Goal: Task Accomplishment & Management: Manage account settings

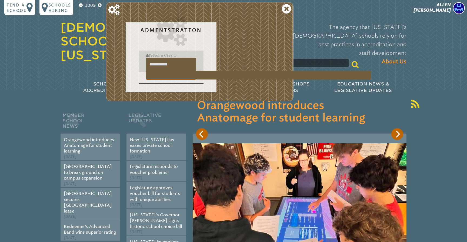
drag, startPoint x: 175, startPoint y: 67, endPoint x: 179, endPoint y: 64, distance: 4.7
click at [179, 64] on input "**********" at bounding box center [171, 64] width 50 height 13
type input "*"
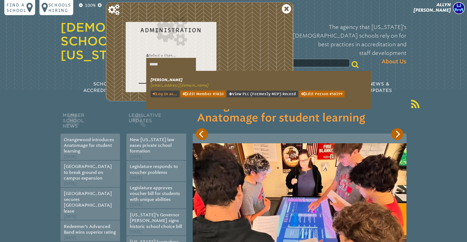
type input "*****"
click at [171, 92] on link "Log in as..." at bounding box center [165, 94] width 29 height 7
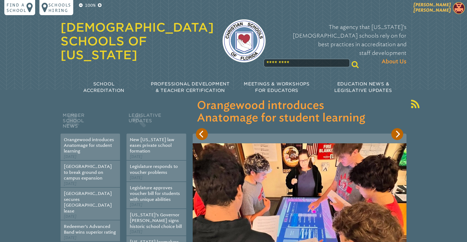
click at [441, 10] on span "Cyndi Boggs" at bounding box center [432, 7] width 37 height 11
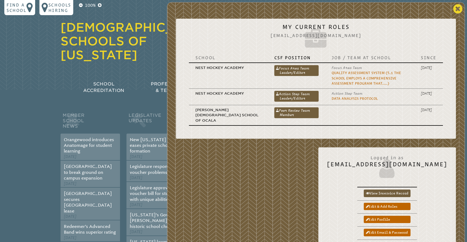
click at [457, 14] on icon at bounding box center [457, 9] width 9 height 11
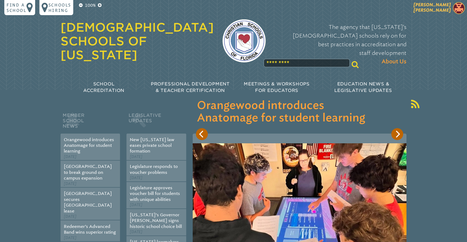
click at [445, 8] on span "Cyndi Boggs" at bounding box center [432, 7] width 37 height 11
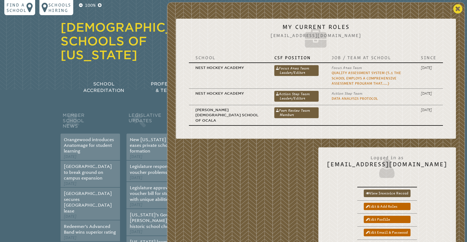
click at [459, 8] on icon at bounding box center [457, 9] width 9 height 11
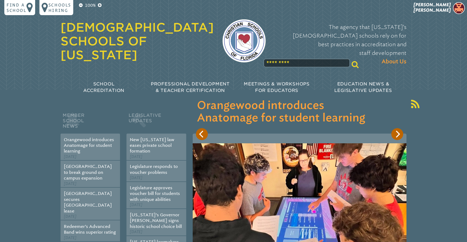
click at [276, 59] on input "text" at bounding box center [307, 63] width 86 height 9
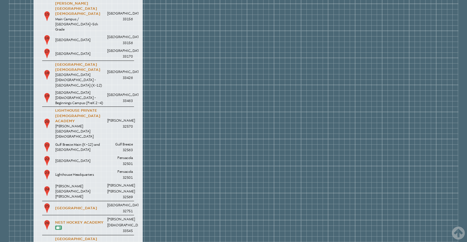
scroll to position [963, 0]
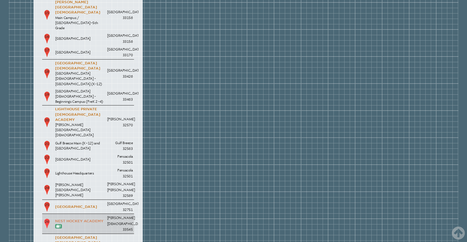
type input "******"
click at [86, 219] on link "Nest Hockey Academy" at bounding box center [79, 221] width 48 height 4
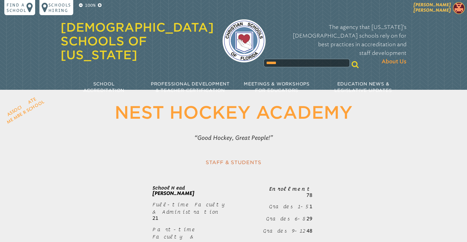
click at [443, 8] on span "Cyndi Boggs" at bounding box center [432, 7] width 37 height 11
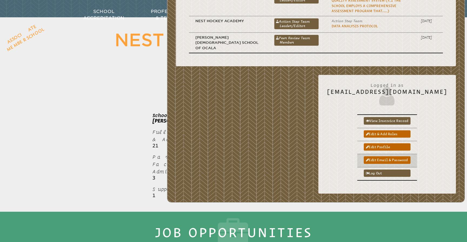
scroll to position [74, 0]
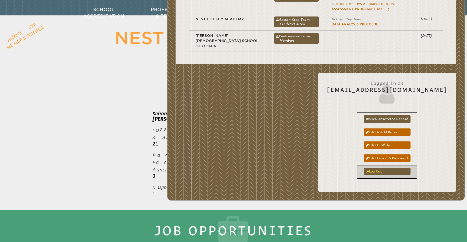
click at [397, 168] on link "Log out" at bounding box center [387, 171] width 47 height 7
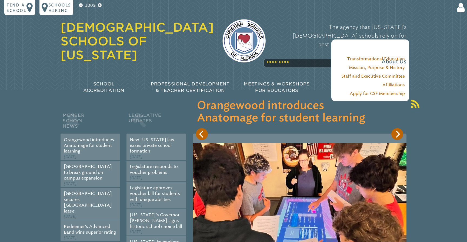
type input "**********"
click at [408, 119] on input "******" at bounding box center [407, 119] width 43 height 13
type input "**********"
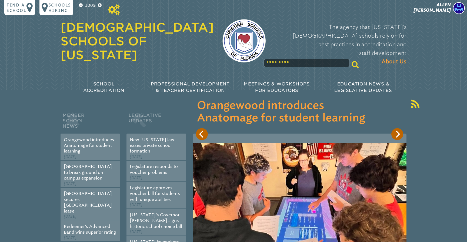
click at [114, 13] on icon at bounding box center [114, 9] width 12 height 11
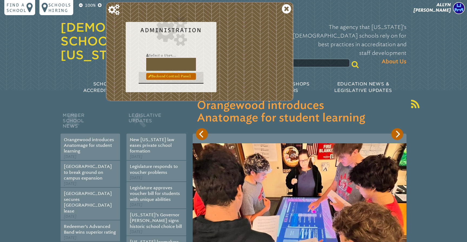
click at [159, 75] on link "Backend Control Panel" at bounding box center [171, 76] width 50 height 6
click at [159, 77] on link "Backend Control Panel" at bounding box center [171, 76] width 50 height 6
click at [284, 7] on icon at bounding box center [286, 9] width 9 height 11
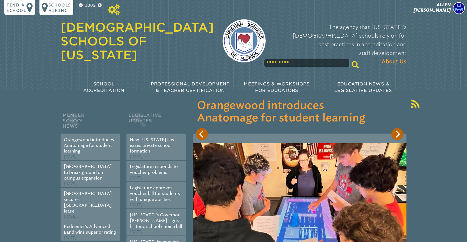
click at [112, 10] on icon at bounding box center [114, 9] width 12 height 11
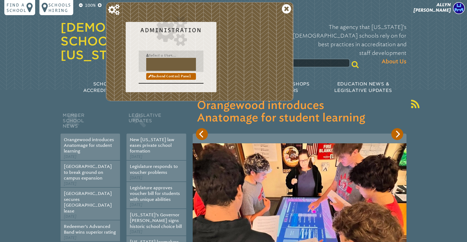
click at [166, 61] on input "text" at bounding box center [171, 64] width 50 height 13
type input "******"
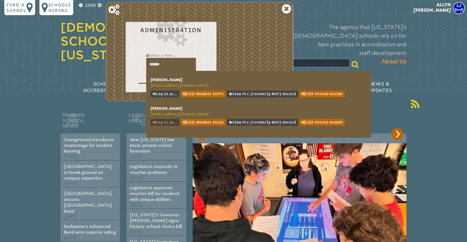
click at [166, 121] on link "Log in as..." at bounding box center [165, 122] width 29 height 7
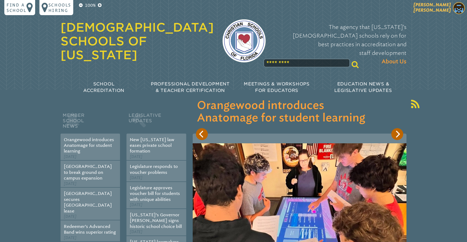
click at [444, 6] on span "[PERSON_NAME]" at bounding box center [432, 7] width 37 height 11
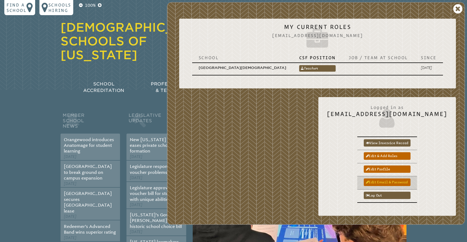
click at [407, 178] on link "Edit email & password" at bounding box center [387, 181] width 47 height 7
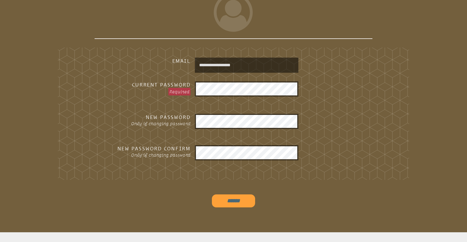
scroll to position [139, 0]
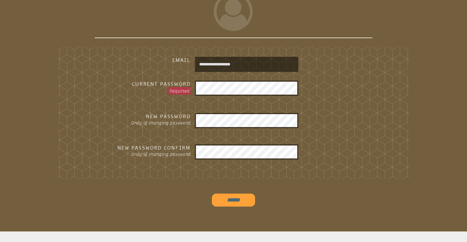
click at [334, 141] on fieldset "**********" at bounding box center [233, 113] width 351 height 132
click at [235, 197] on input "******" at bounding box center [233, 200] width 43 height 13
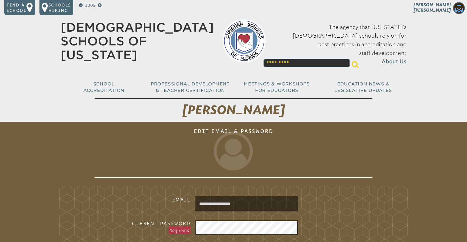
scroll to position [0, 0]
click at [446, 11] on span "Micaela Bulger" at bounding box center [432, 7] width 37 height 11
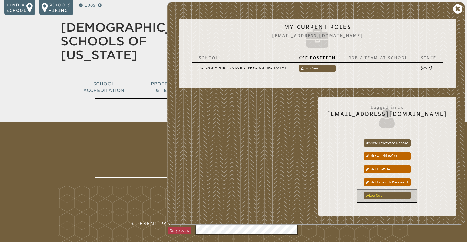
click at [394, 192] on link "Log out" at bounding box center [387, 195] width 47 height 7
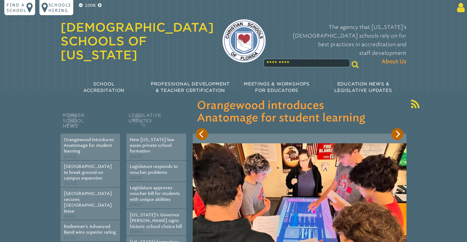
click at [461, 10] on icon at bounding box center [460, 7] width 10 height 11
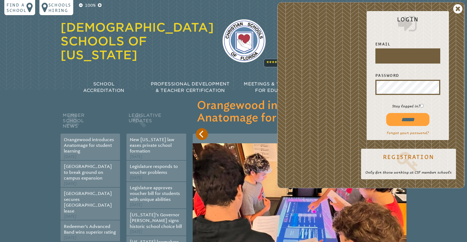
click at [385, 58] on input "text" at bounding box center [408, 55] width 63 height 13
type input "**********"
click at [407, 119] on input "******" at bounding box center [407, 119] width 43 height 13
type input "**********"
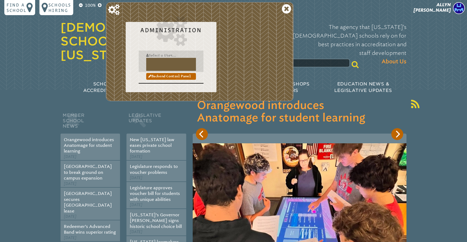
click at [156, 61] on input "text" at bounding box center [171, 64] width 50 height 13
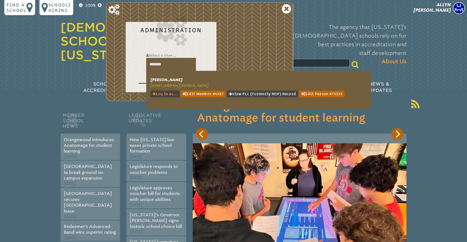
type input "*******"
click at [167, 92] on link "Log in as..." at bounding box center [165, 94] width 29 height 7
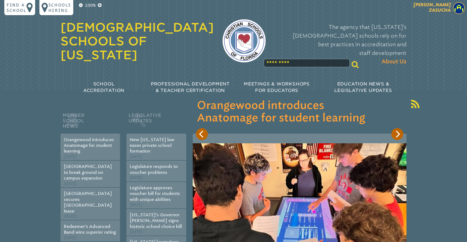
click at [435, 9] on span "Cindy Zasucha" at bounding box center [432, 7] width 37 height 11
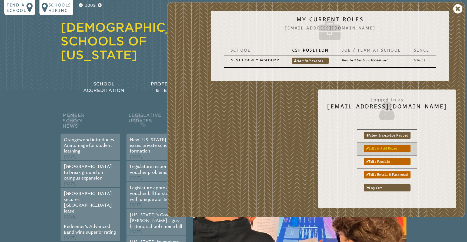
click at [404, 148] on link "Edit & add roles" at bounding box center [387, 148] width 47 height 7
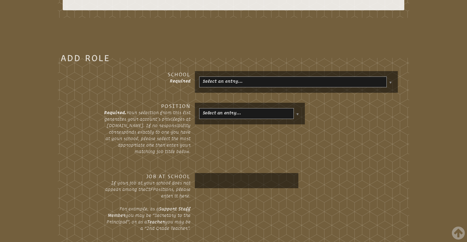
scroll to position [279, 0]
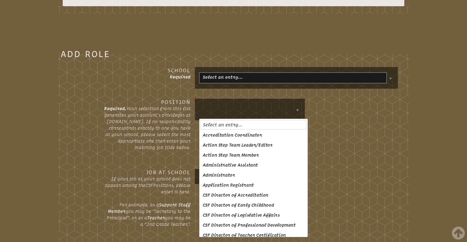
click at [297, 120] on body "Find a School Key Name City 1 [PERSON_NAME][GEOGRAPHIC_DATA][DEMOGRAPHIC_DATA] …" at bounding box center [233, 143] width 467 height 844
click at [412, 94] on div "Add Role School Required Select an entry… Position Required. Your selection fro…" at bounding box center [233, 165] width 458 height 247
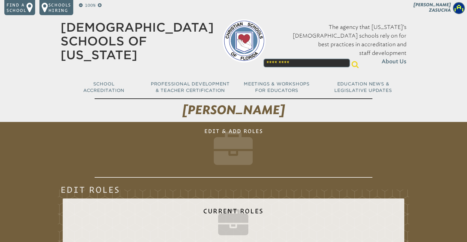
scroll to position [0, 0]
click at [442, 10] on span "[PERSON_NAME]" at bounding box center [432, 7] width 37 height 11
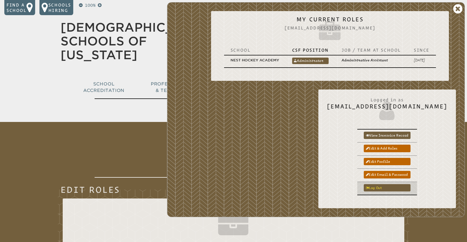
click at [397, 189] on link "Log out" at bounding box center [387, 187] width 47 height 7
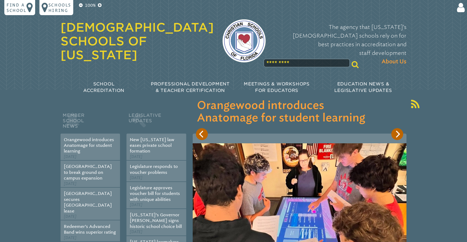
type input "**********"
click at [462, 7] on icon at bounding box center [460, 7] width 10 height 11
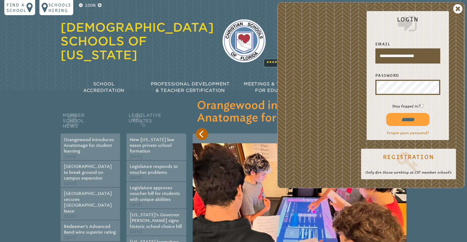
scroll to position [0, 0]
click at [407, 120] on input "******" at bounding box center [407, 119] width 43 height 13
type input "**********"
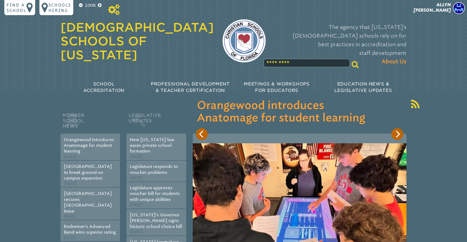
click at [116, 12] on icon at bounding box center [114, 9] width 12 height 11
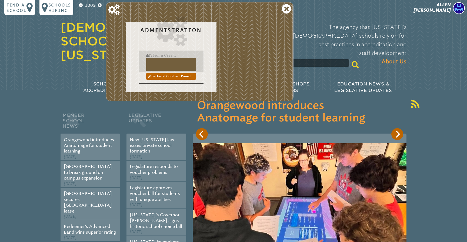
click at [158, 64] on input "text" at bounding box center [171, 64] width 50 height 13
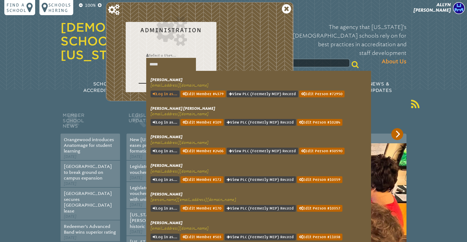
type input "*****"
click at [169, 92] on link "Log in as..." at bounding box center [165, 94] width 29 height 7
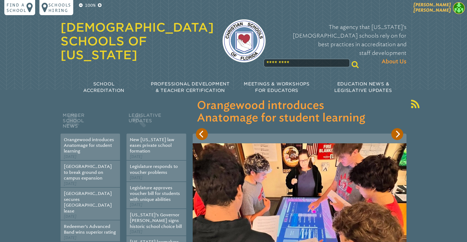
click at [438, 13] on p "Anita Alexander" at bounding box center [422, 8] width 89 height 13
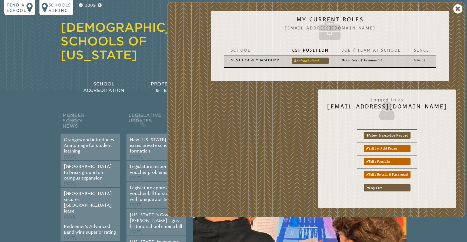
click at [312, 59] on link "School Head" at bounding box center [310, 61] width 36 height 6
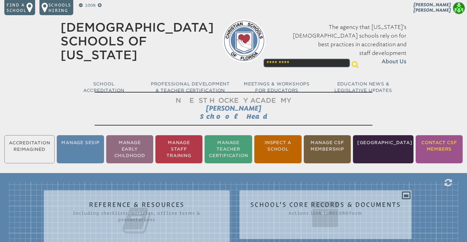
click at [444, 145] on li "Contact CSF Members" at bounding box center [439, 149] width 47 height 28
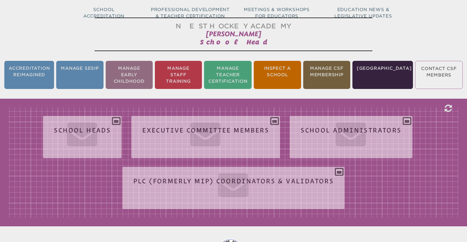
scroll to position [90, 0]
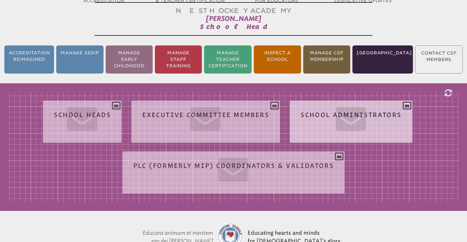
click at [407, 108] on div "School Administrators Copy to clipboard School Name Office Since Email Phone #" at bounding box center [351, 119] width 122 height 29
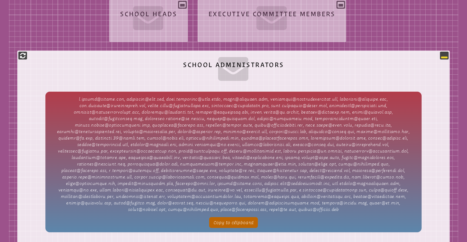
scroll to position [197, 0]
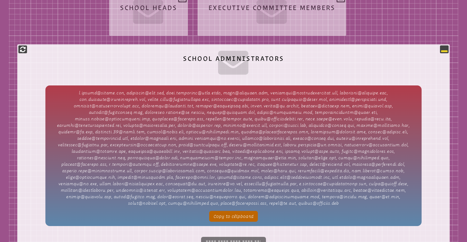
click at [442, 52] on icon at bounding box center [444, 49] width 6 height 6
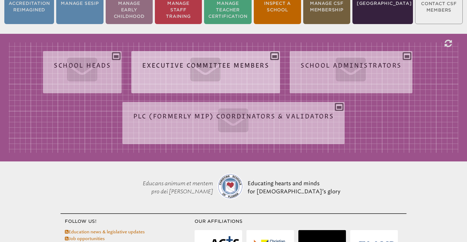
scroll to position [138, 0]
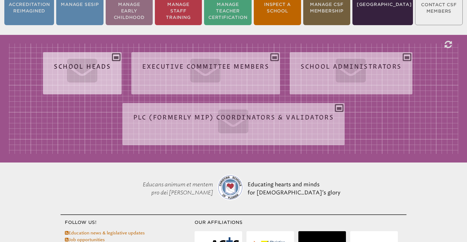
click at [118, 56] on div "School Heads aalexander@nested.live, amullins@ccavero.org, ana@granadadayschool…" at bounding box center [82, 70] width 79 height 29
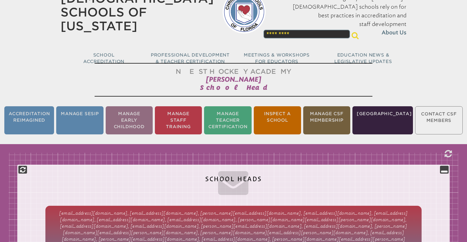
scroll to position [42, 0]
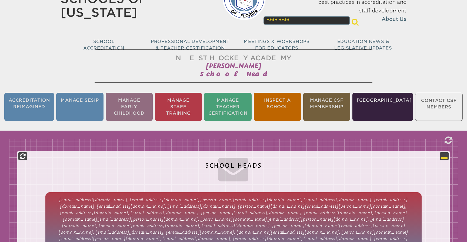
click at [446, 153] on icon at bounding box center [444, 156] width 6 height 6
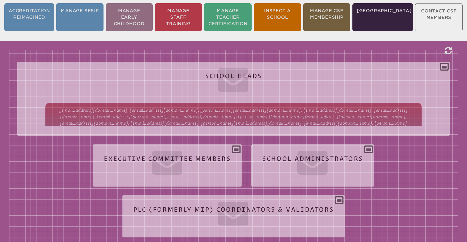
scroll to position [133, 0]
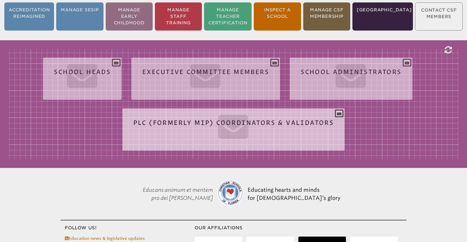
click at [340, 116] on div "PLC (formerly MIP) Coordinators & Validators Copy to clipboard School Name Offi…" at bounding box center [233, 127] width 222 height 29
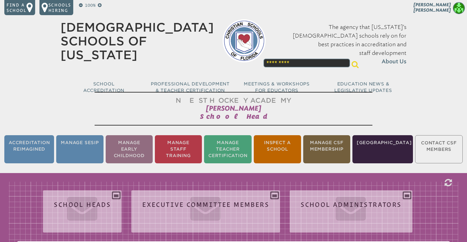
scroll to position [0, 0]
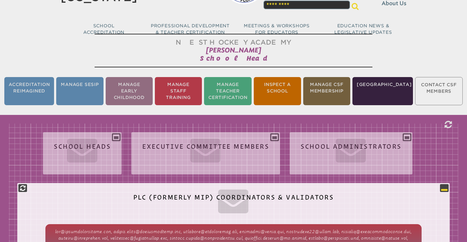
click at [446, 187] on icon at bounding box center [444, 188] width 6 height 6
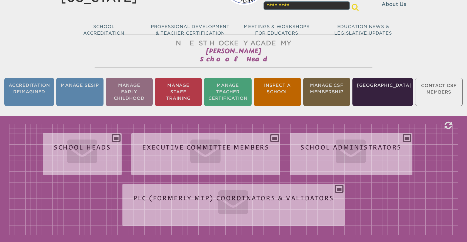
scroll to position [44, 0]
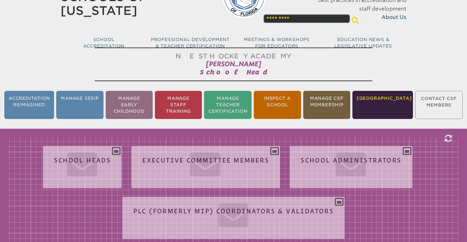
click at [387, 101] on li "[GEOGRAPHIC_DATA]" at bounding box center [382, 105] width 61 height 28
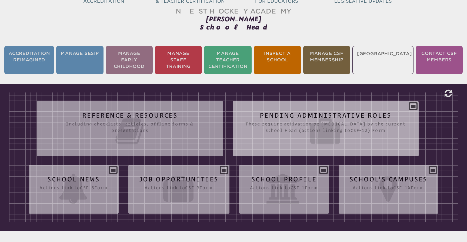
scroll to position [90, 0]
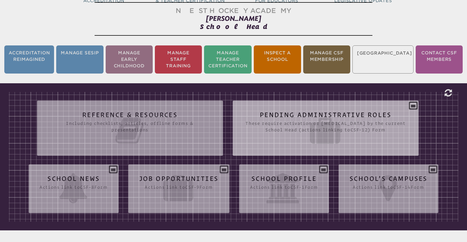
click at [415, 109] on div "Pending Administrative Roles These require activation or deletion by the curren…" at bounding box center [326, 126] width 186 height 42
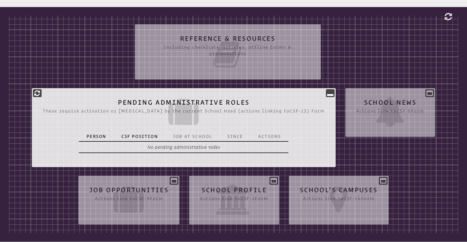
scroll to position [173, 0]
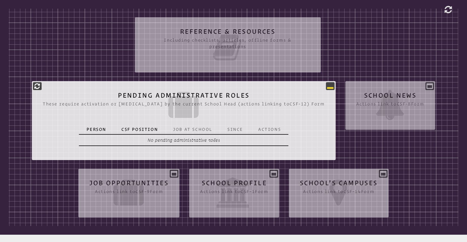
click at [327, 87] on icon at bounding box center [330, 86] width 6 height 6
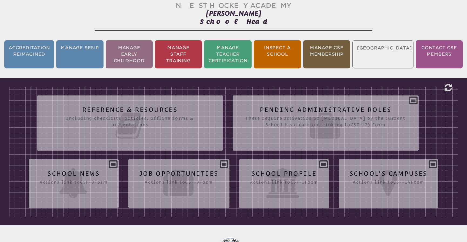
scroll to position [95, 0]
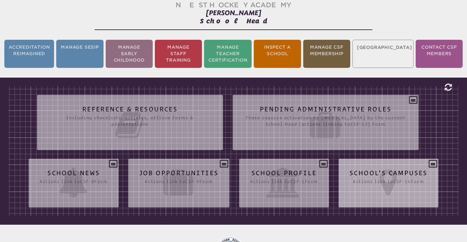
click at [437, 165] on div "School’s Campuses Actions link to csf-14 Form Street City Zip Phone Title HQ? A…" at bounding box center [389, 181] width 100 height 36
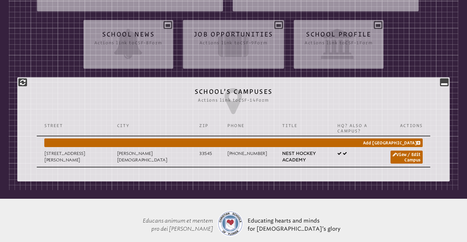
scroll to position [235, 0]
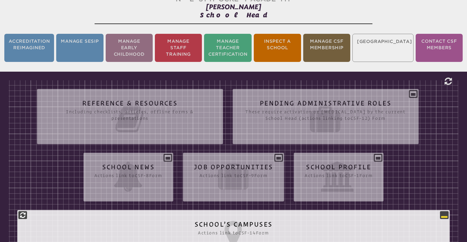
click at [440, 211] on p at bounding box center [444, 215] width 9 height 8
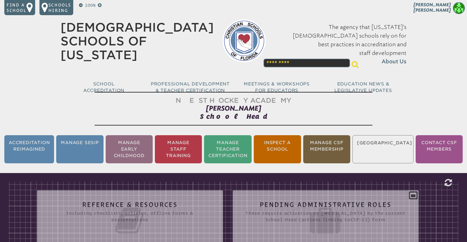
scroll to position [0, 0]
click at [28, 147] on li "Accreditation Reimagined" at bounding box center [29, 149] width 50 height 28
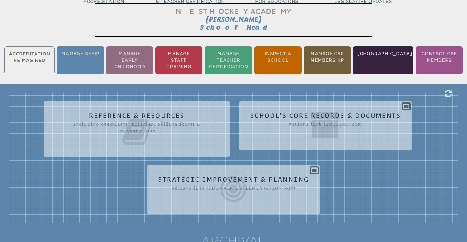
scroll to position [90, 0]
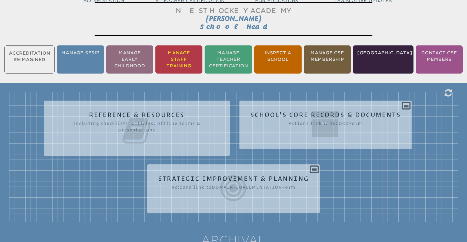
click at [182, 53] on li "Manage Staff Training" at bounding box center [178, 59] width 47 height 28
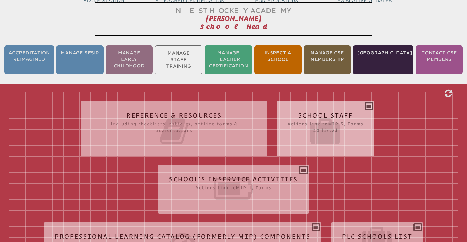
click at [372, 107] on div "School Staff Actions link to mip-5 , Forms 20 listed Report (for printing & exp…" at bounding box center [326, 126] width 98 height 42
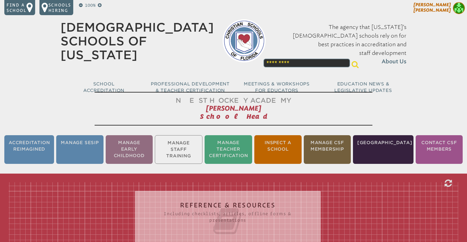
click at [437, 12] on span "Anita Alexander" at bounding box center [432, 7] width 37 height 11
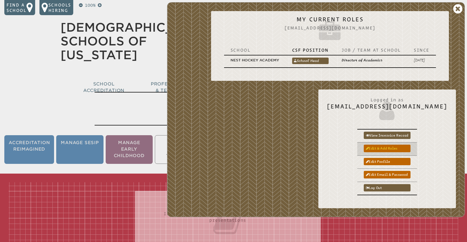
click at [398, 148] on link "Edit & add roles" at bounding box center [387, 148] width 47 height 7
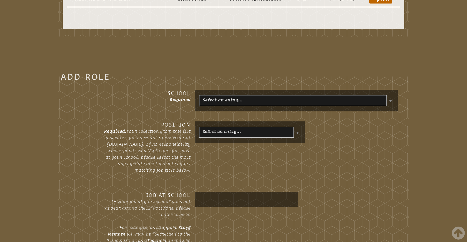
scroll to position [260, 0]
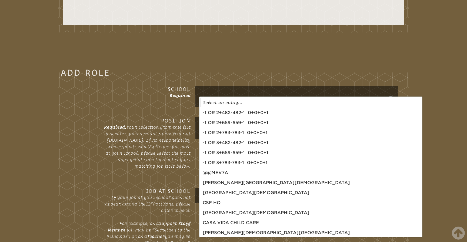
click at [392, 98] on body "Find a School Key Name City 1 [PERSON_NAME][GEOGRAPHIC_DATA][DEMOGRAPHIC_DATA] …" at bounding box center [233, 162] width 467 height 844
click at [414, 98] on div "Add Role School Required Position Required. Your selection from this list gener…" at bounding box center [233, 184] width 458 height 247
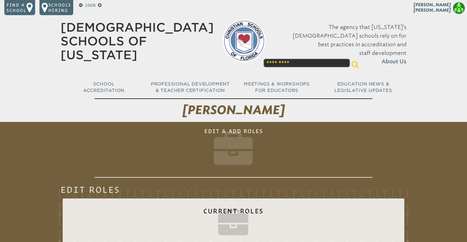
scroll to position [0, 0]
click at [438, 9] on span "[PERSON_NAME]" at bounding box center [432, 7] width 37 height 11
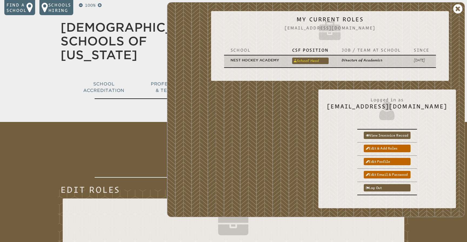
click at [312, 60] on link "School Head" at bounding box center [310, 61] width 36 height 6
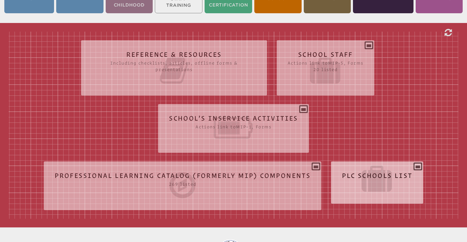
scroll to position [151, 0]
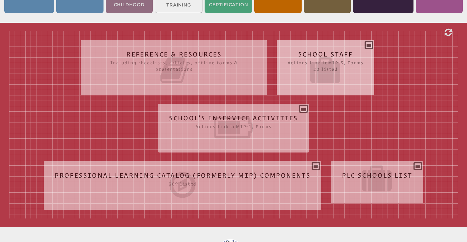
click at [368, 44] on div "School Staff Actions link to mip-5 , Forms 20 listed Report (for printing & exp…" at bounding box center [326, 65] width 98 height 42
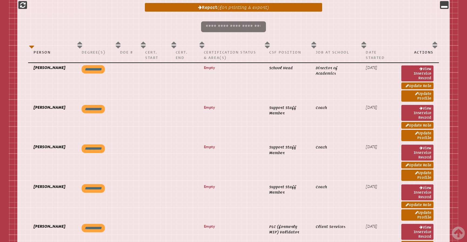
scroll to position [308, 0]
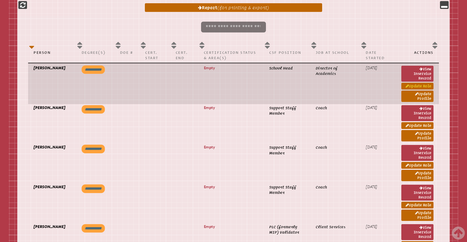
click at [422, 85] on link "Update Role" at bounding box center [417, 86] width 32 height 7
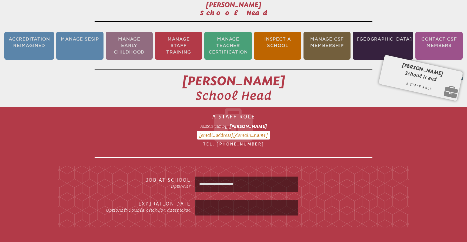
scroll to position [-2, 0]
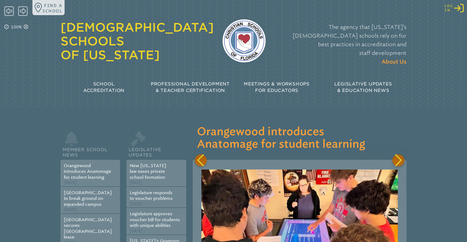
click at [455, 10] on icon "Log in or Create Account" at bounding box center [459, 8] width 10 height 10
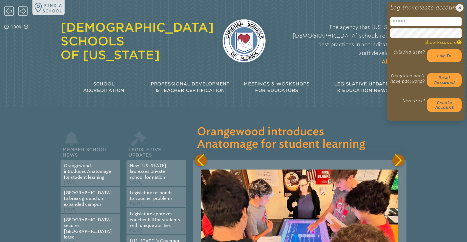
click at [411, 26] on input "email" at bounding box center [425, 21] width 71 height 9
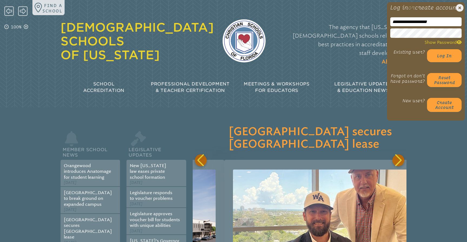
scroll to position [0, 428]
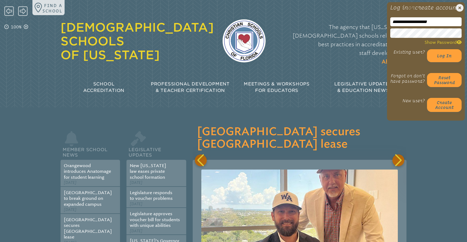
type input "**********"
click at [378, 49] on div "The agency that Florida’s Christian schools rely on for best practices in accre…" at bounding box center [340, 44] width 132 height 54
click at [444, 61] on button "Log in" at bounding box center [444, 55] width 35 height 13
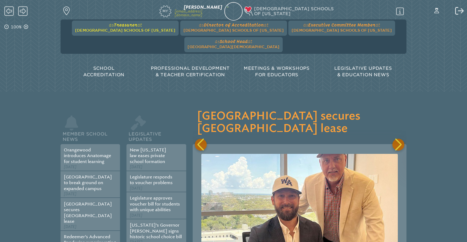
click at [115, 24] on span "Treasurer" at bounding box center [126, 24] width 24 height 5
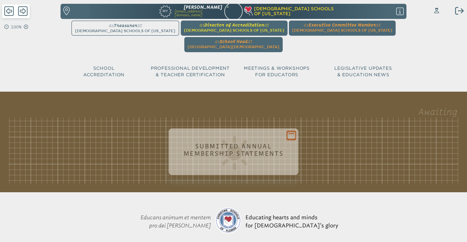
click at [209, 30] on span "[DEMOGRAPHIC_DATA] Schools of [US_STATE]" at bounding box center [234, 30] width 100 height 4
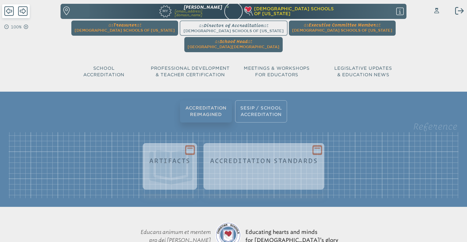
click at [327, 133] on div "Reference Artifacts Accreditation Standards" at bounding box center [234, 165] width 450 height 66
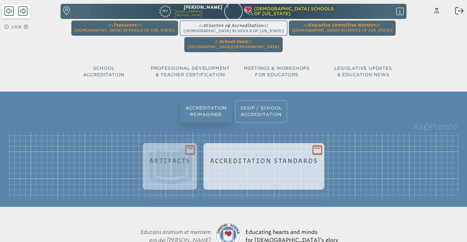
click at [319, 146] on icon at bounding box center [318, 149] width 8 height 7
